Goal: Task Accomplishment & Management: Manage account settings

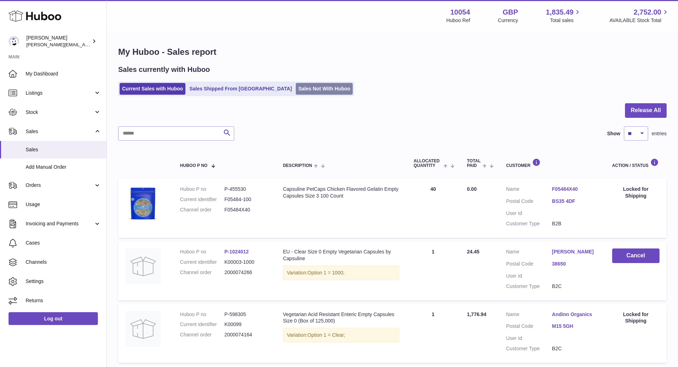
click at [296, 88] on link "Sales Not With Huboo" at bounding box center [324, 89] width 57 height 12
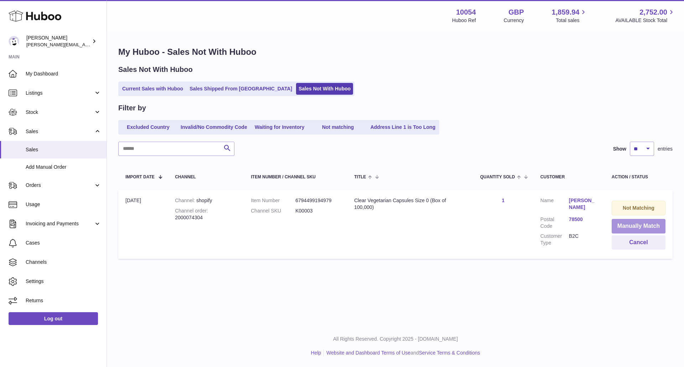
click at [644, 223] on button "Manually Match" at bounding box center [638, 226] width 54 height 15
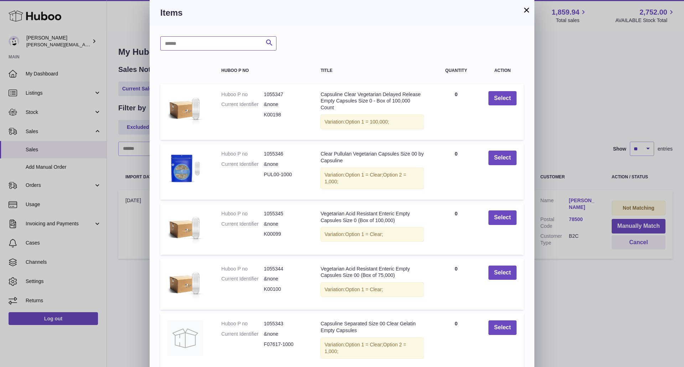
click at [234, 44] on input "text" at bounding box center [218, 43] width 116 height 14
type input "******"
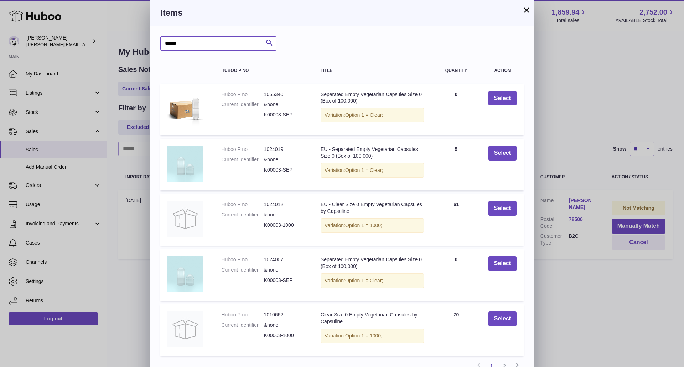
scroll to position [36, 0]
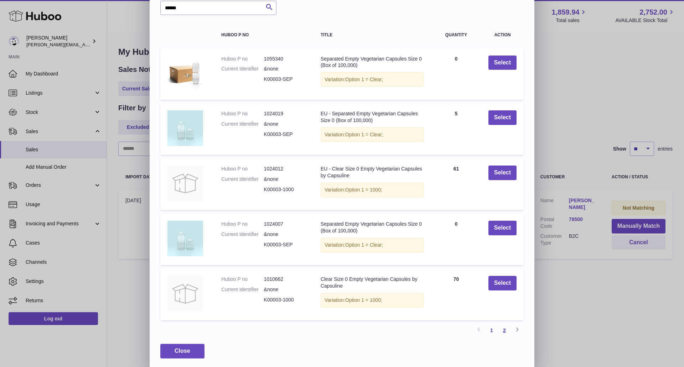
click at [508, 332] on link "2" at bounding box center [504, 330] width 13 height 13
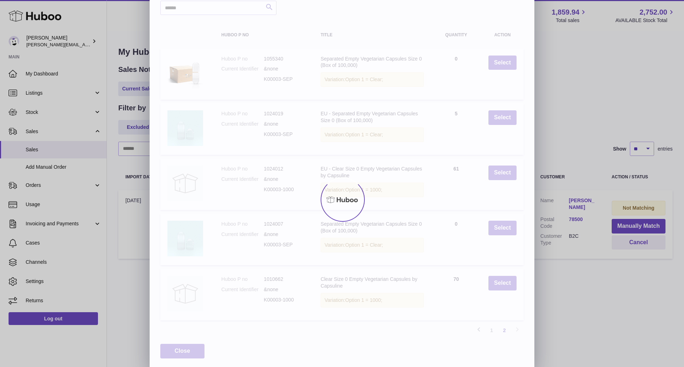
scroll to position [0, 0]
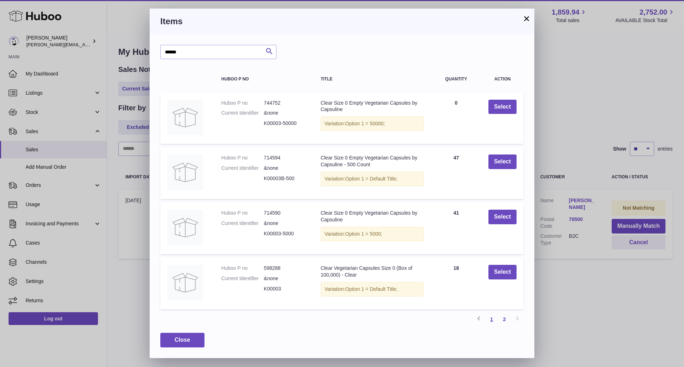
click at [494, 319] on link "1" at bounding box center [491, 319] width 13 height 13
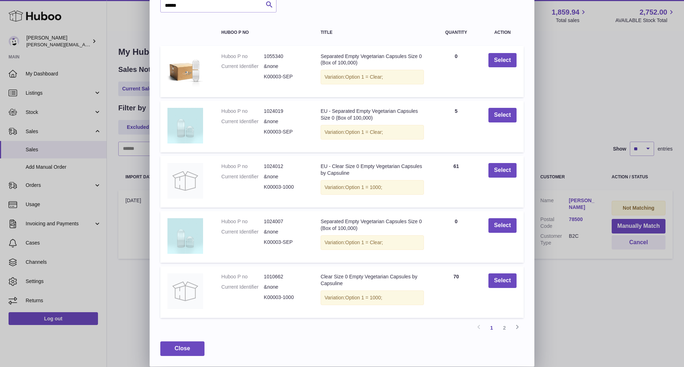
scroll to position [38, 0]
click at [505, 332] on link "2" at bounding box center [504, 327] width 13 height 13
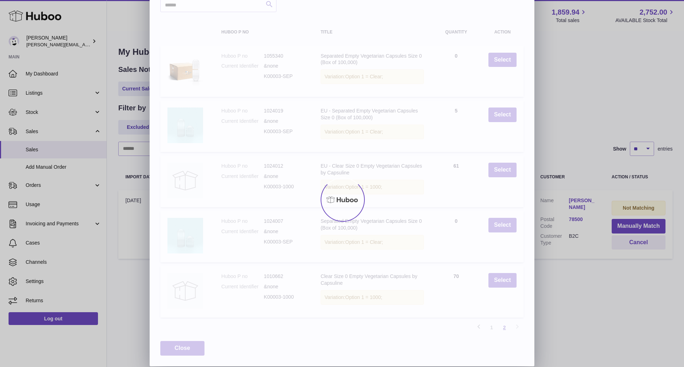
scroll to position [0, 0]
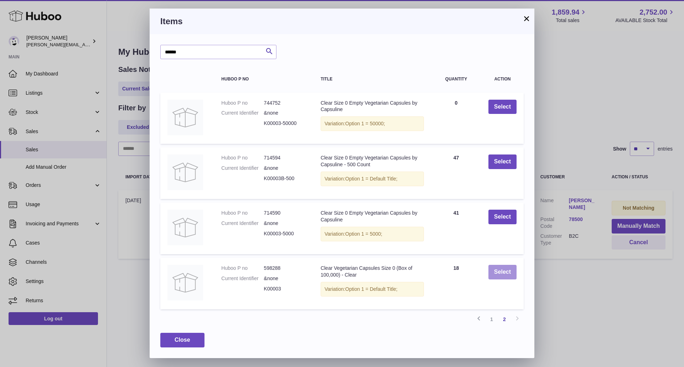
click at [490, 275] on button "Select" at bounding box center [502, 272] width 28 height 15
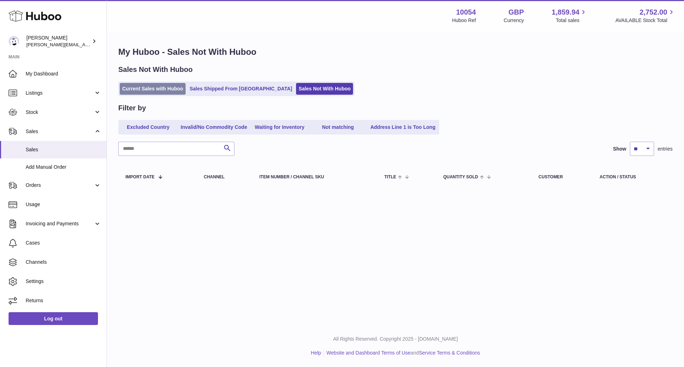
click at [167, 91] on link "Current Sales with Huboo" at bounding box center [153, 89] width 66 height 12
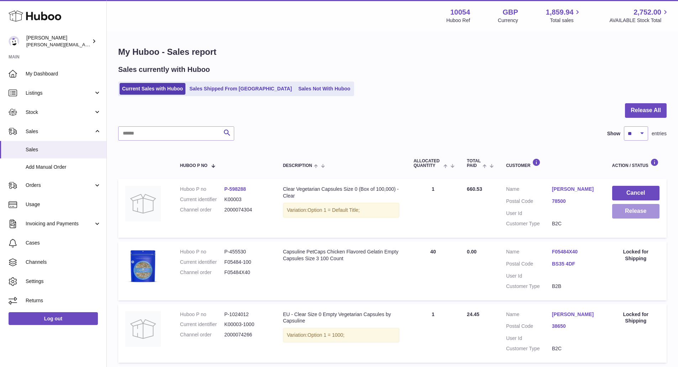
click at [624, 211] on button "Release" at bounding box center [635, 211] width 47 height 15
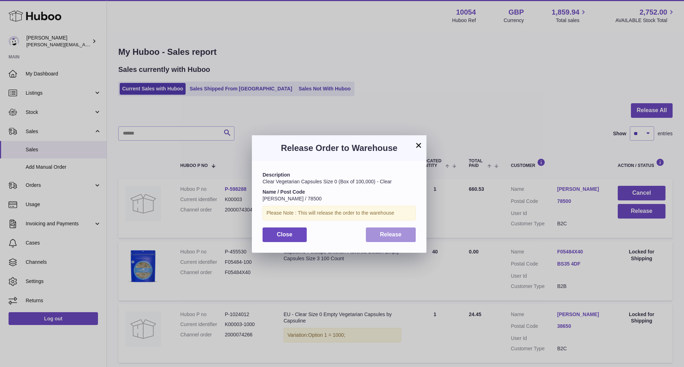
click at [372, 239] on button "Release" at bounding box center [391, 234] width 50 height 15
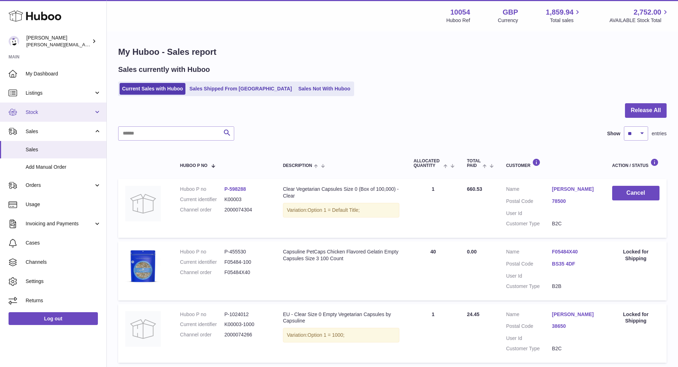
click at [43, 108] on link "Stock" at bounding box center [53, 112] width 106 height 19
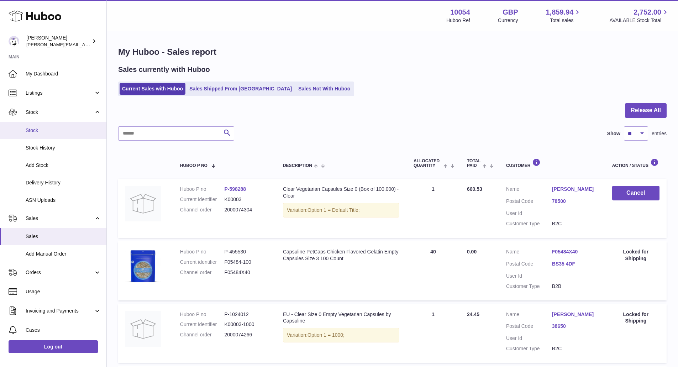
click at [46, 127] on span "Stock" at bounding box center [63, 130] width 75 height 7
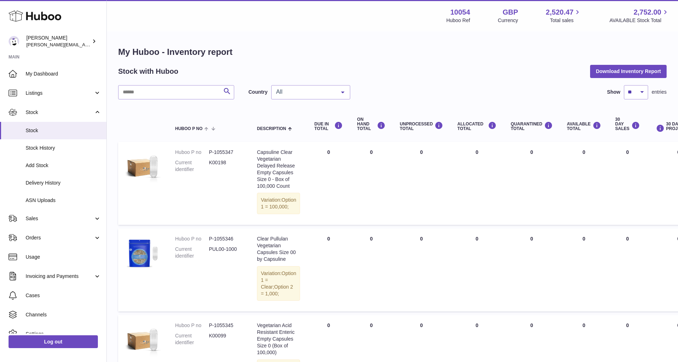
click at [310, 85] on div "All" at bounding box center [310, 92] width 79 height 14
click at [300, 135] on span "NL" at bounding box center [311, 135] width 78 height 14
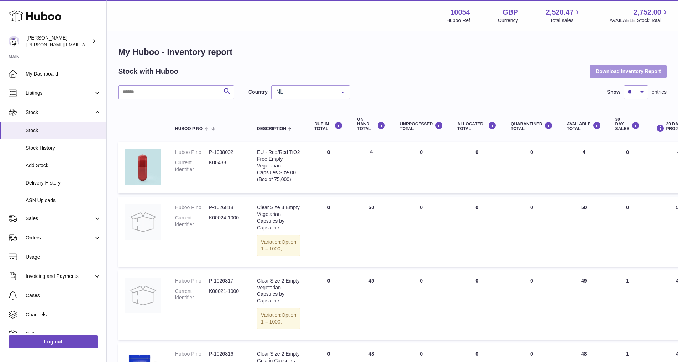
click at [637, 73] on button "Download Inventory Report" at bounding box center [628, 71] width 77 height 13
